Goal: Task Accomplishment & Management: Manage account settings

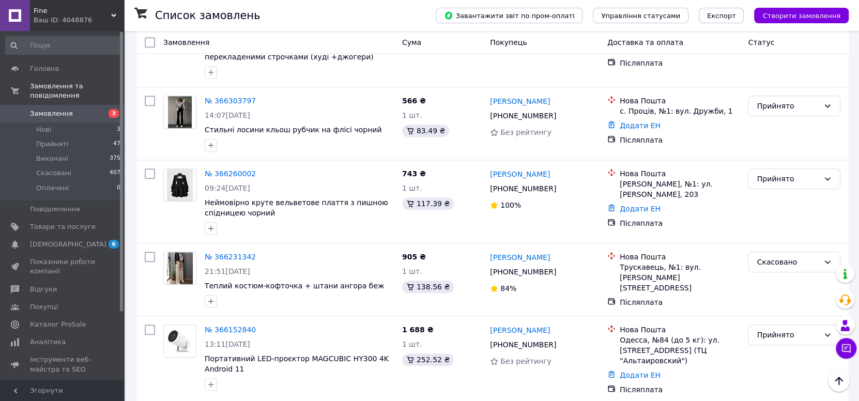
scroll to position [482, 0]
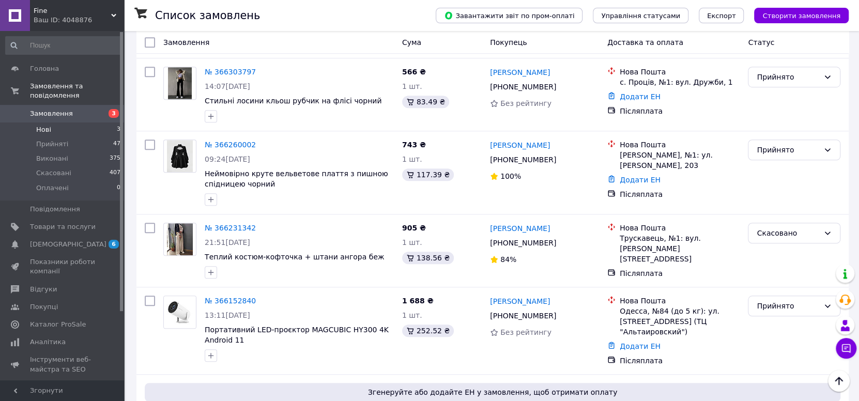
click at [106, 122] on li "Нові 3" at bounding box center [63, 129] width 127 height 14
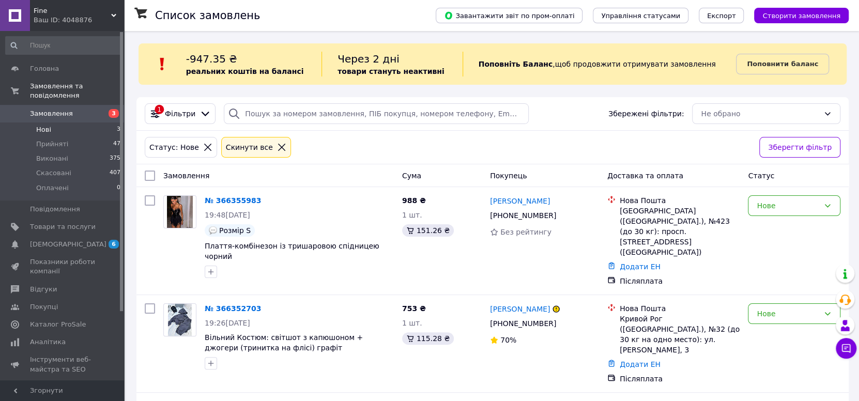
click at [277, 151] on icon at bounding box center [281, 147] width 9 height 9
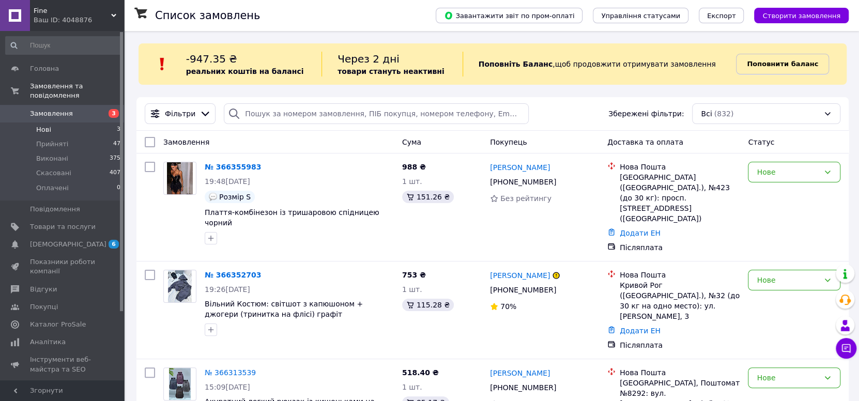
click at [757, 68] on span "Поповнити баланс" at bounding box center [782, 64] width 71 height 10
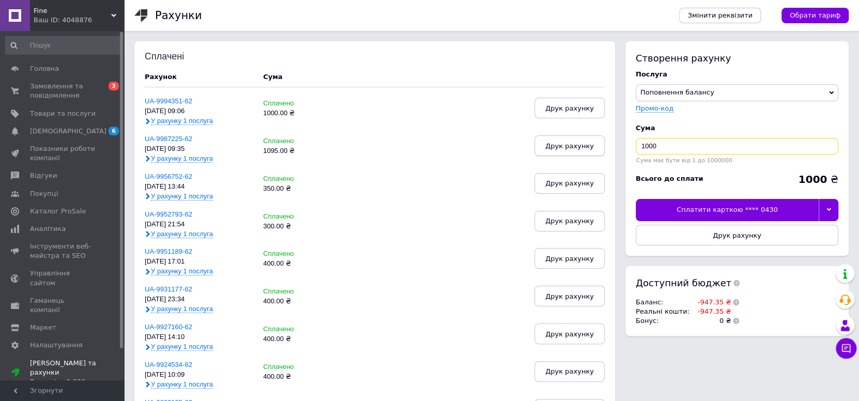
drag, startPoint x: 678, startPoint y: 146, endPoint x: 604, endPoint y: 150, distance: 74.0
type input "500"
click at [832, 219] on div at bounding box center [829, 210] width 20 height 22
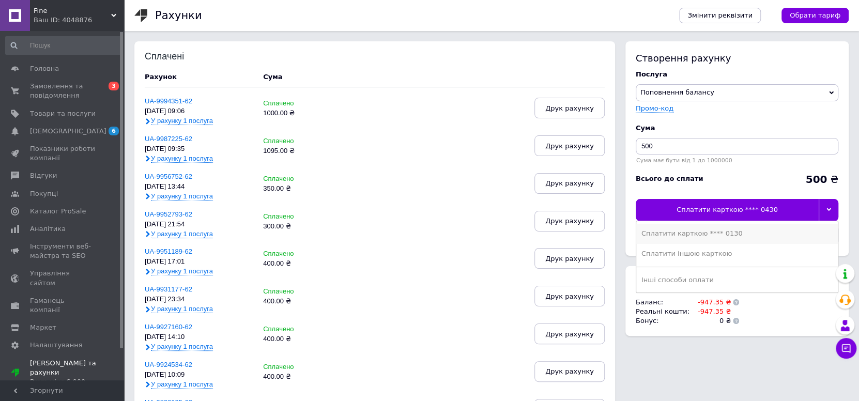
click at [772, 230] on div "Сплатити карткою **** 0130" at bounding box center [736, 233] width 191 height 9
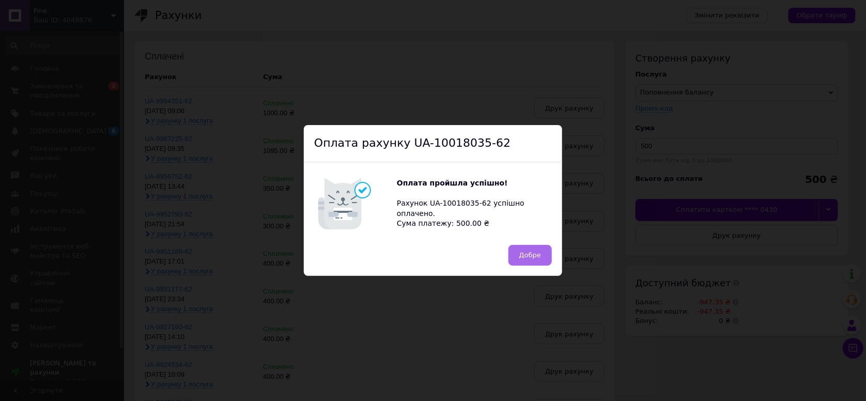
click at [531, 254] on span "Добре" at bounding box center [530, 255] width 22 height 8
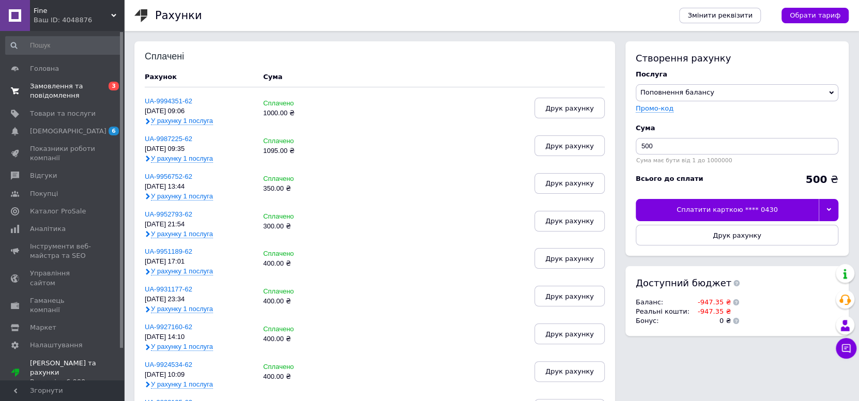
click at [67, 81] on link "Замовлення та повідомлення 0 3" at bounding box center [63, 91] width 127 height 27
